Goal: Check status: Check status

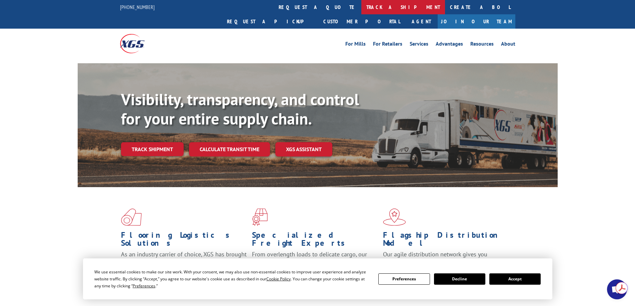
click at [361, 7] on link "track a shipment" at bounding box center [403, 7] width 84 height 14
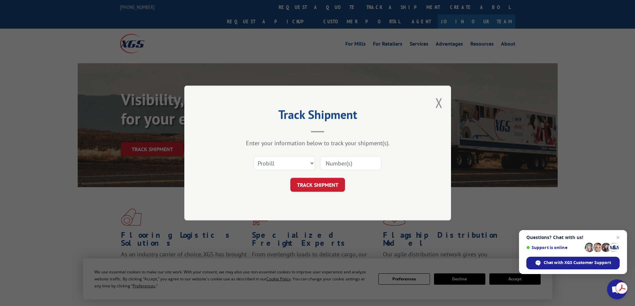
click at [341, 166] on input at bounding box center [350, 163] width 61 height 14
click at [312, 164] on select "Select category... Probill BOL PO" at bounding box center [284, 163] width 61 height 14
click at [344, 163] on input at bounding box center [350, 163] width 61 height 14
type input "17692340"
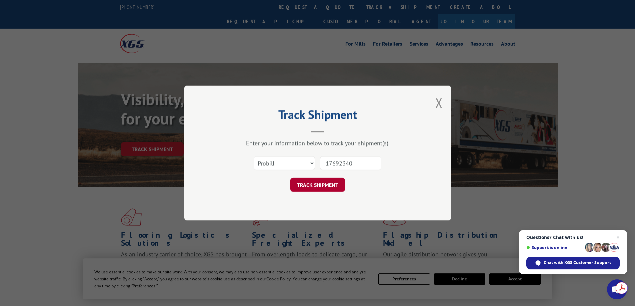
click at [329, 185] on button "TRACK SHIPMENT" at bounding box center [317, 185] width 55 height 14
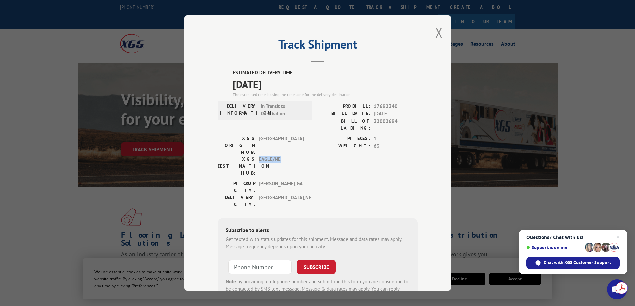
drag, startPoint x: 255, startPoint y: 138, endPoint x: 288, endPoint y: 141, distance: 33.1
click at [288, 156] on div "XGS DESTINATION HUB: EAGLE/[GEOGRAPHIC_DATA]" at bounding box center [263, 166] width 90 height 21
